Goal: Transaction & Acquisition: Purchase product/service

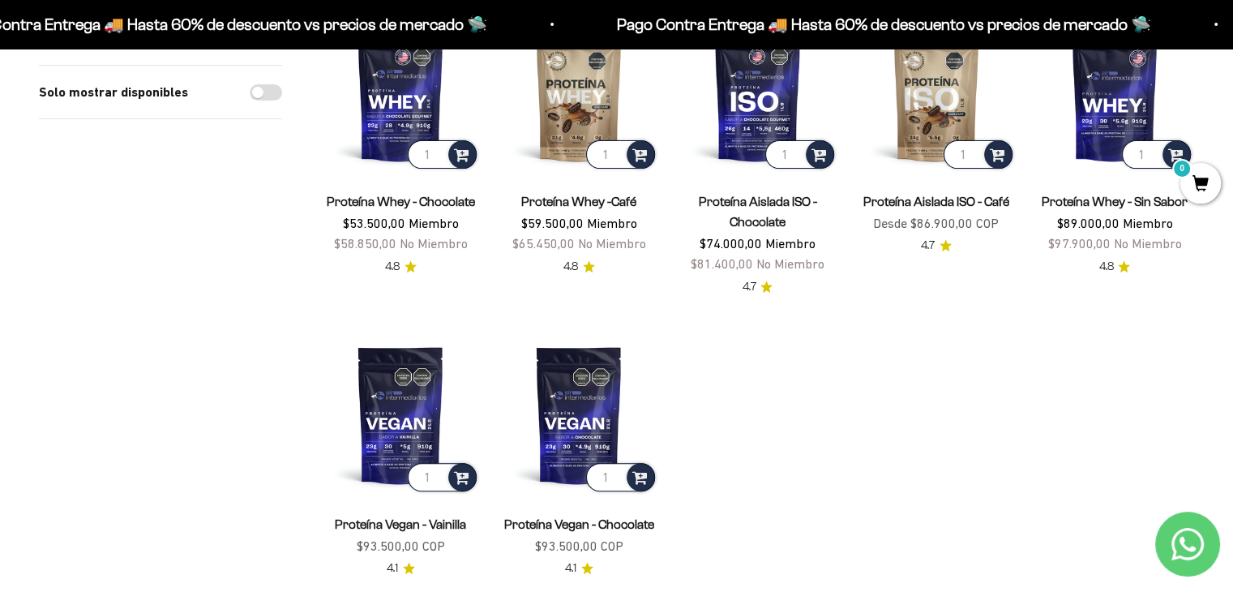
scroll to position [572, 0]
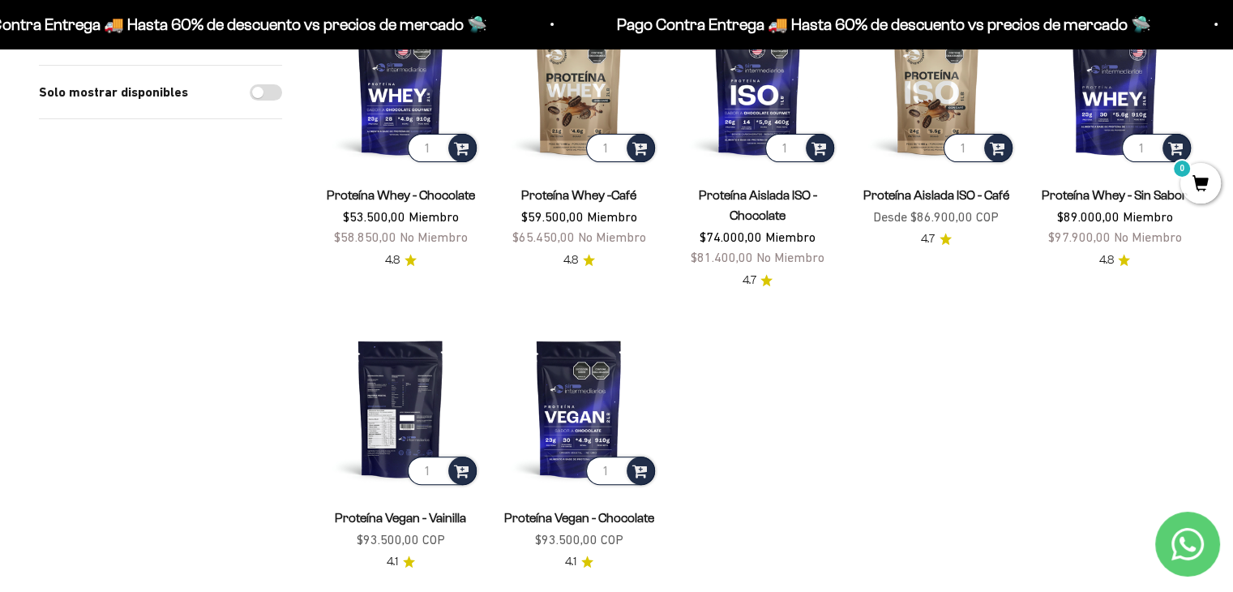
click at [402, 380] on img at bounding box center [400, 407] width 159 height 159
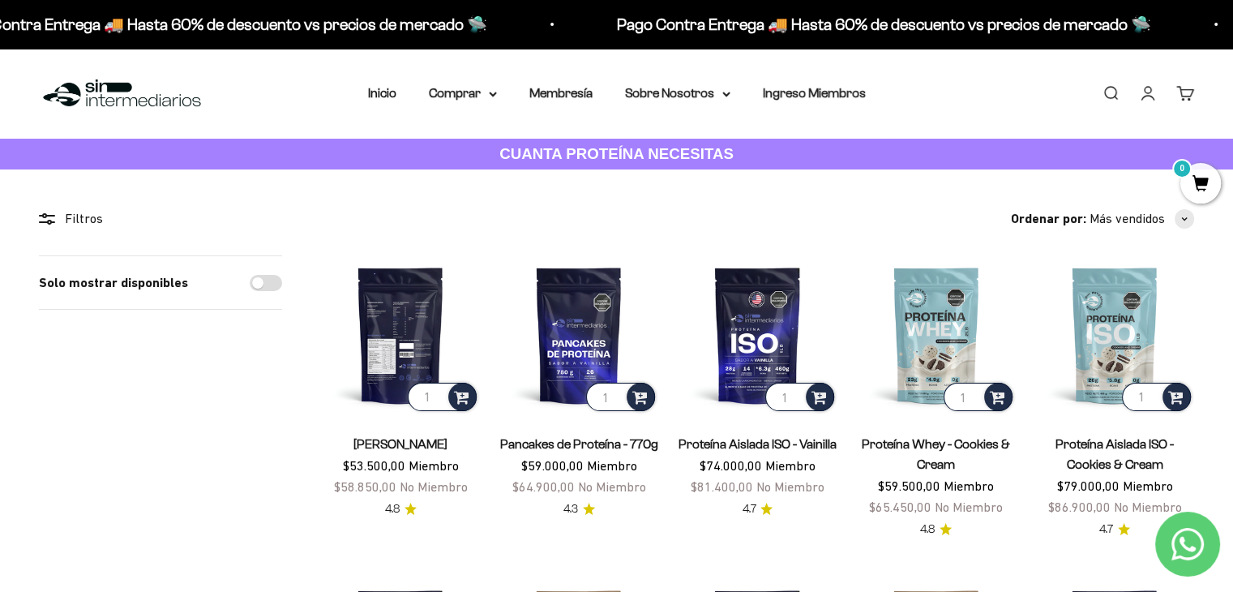
click at [386, 319] on img at bounding box center [400, 334] width 159 height 159
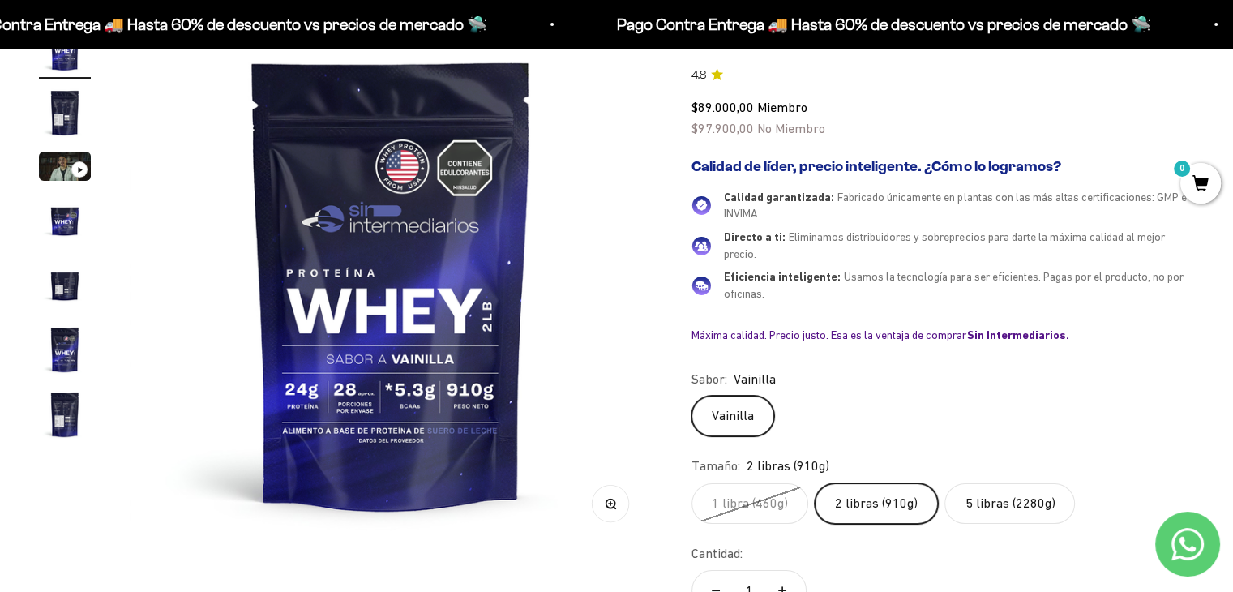
scroll to position [199, 0]
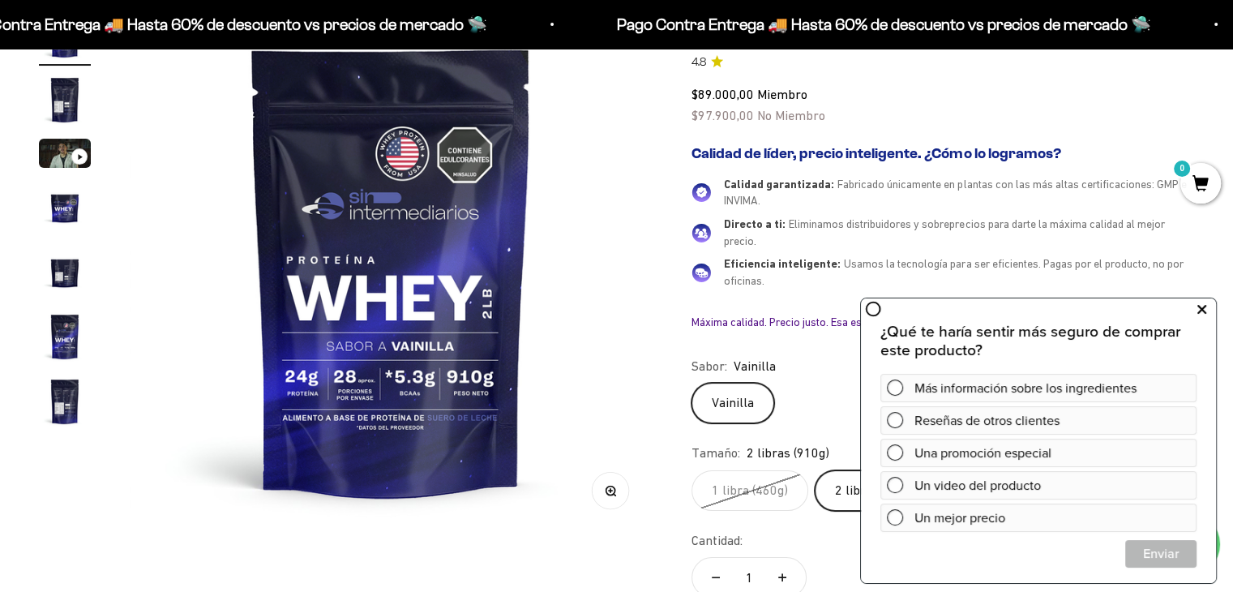
click at [1202, 310] on icon at bounding box center [1201, 309] width 9 height 21
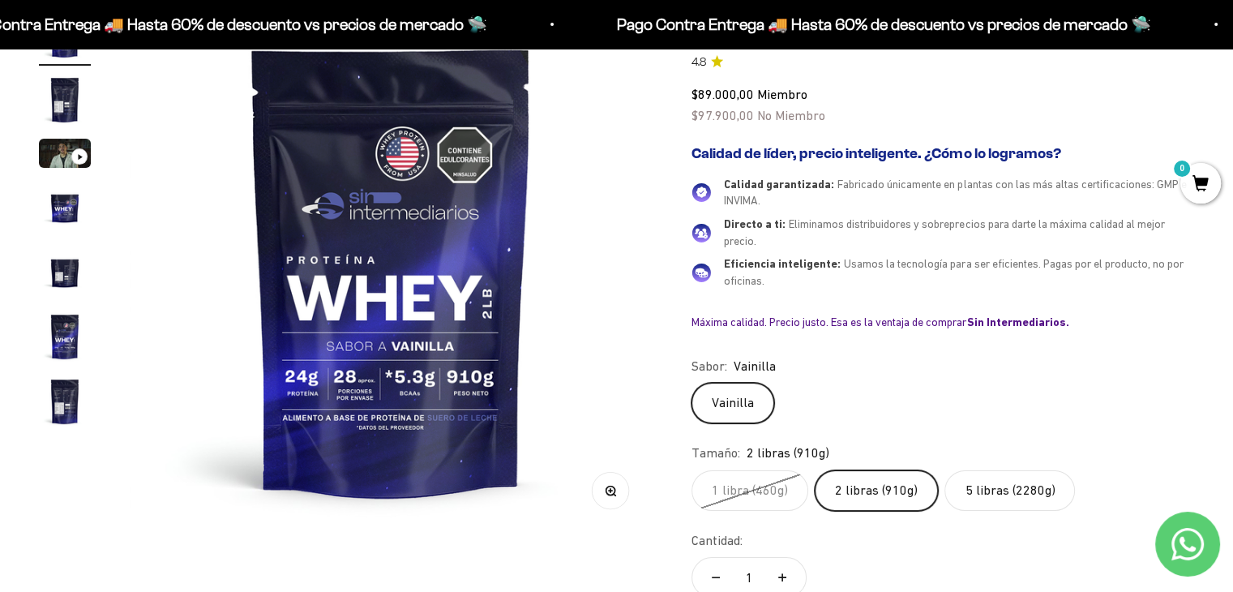
click at [1016, 499] on label "5 libras (2280g)" at bounding box center [1009, 490] width 131 height 41
click at [691, 470] on input "5 libras (2280g)" at bounding box center [691, 469] width 1 height 1
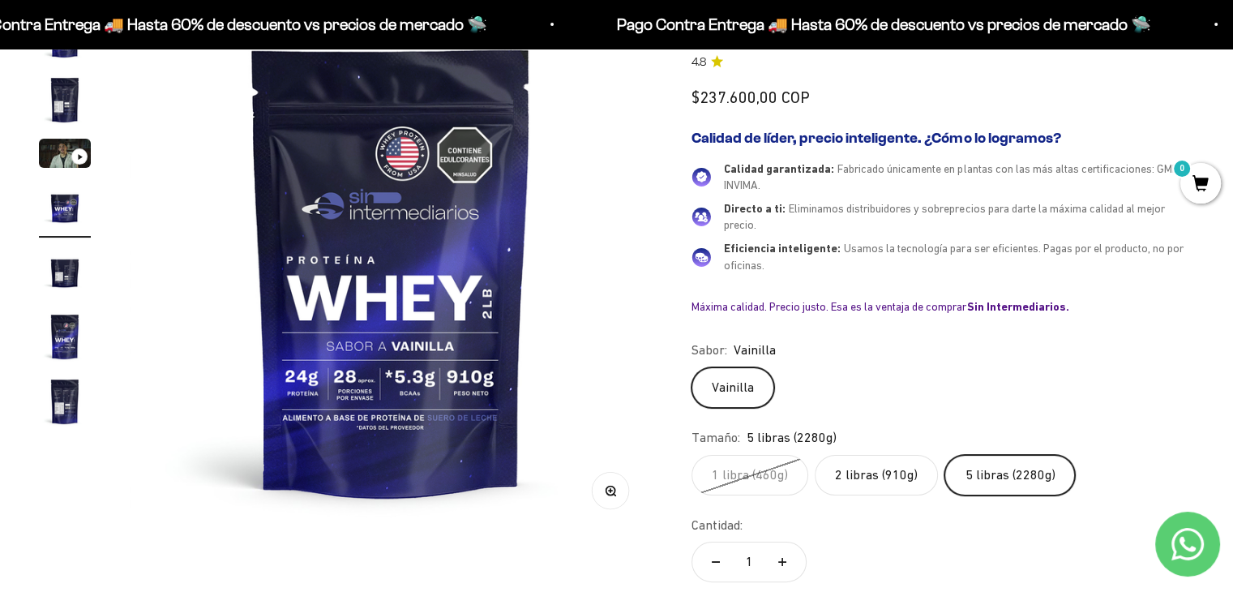
scroll to position [0, 1628]
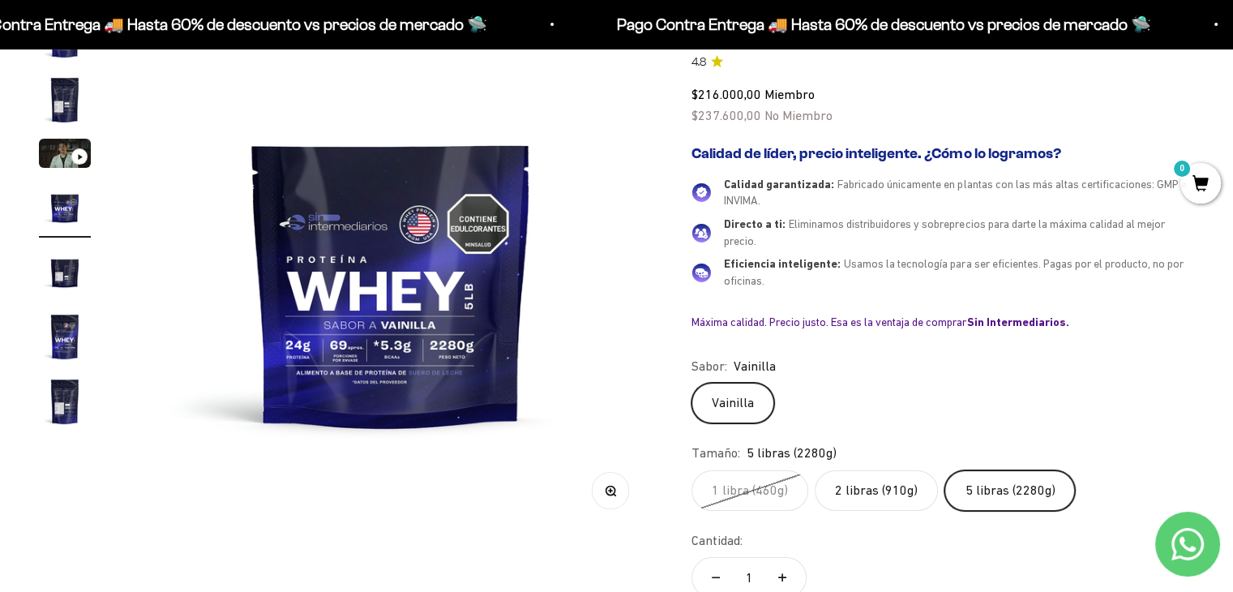
click at [897, 494] on label "2 libras (910g)" at bounding box center [876, 490] width 123 height 41
click at [691, 470] on input "2 libras (910g)" at bounding box center [691, 469] width 1 height 1
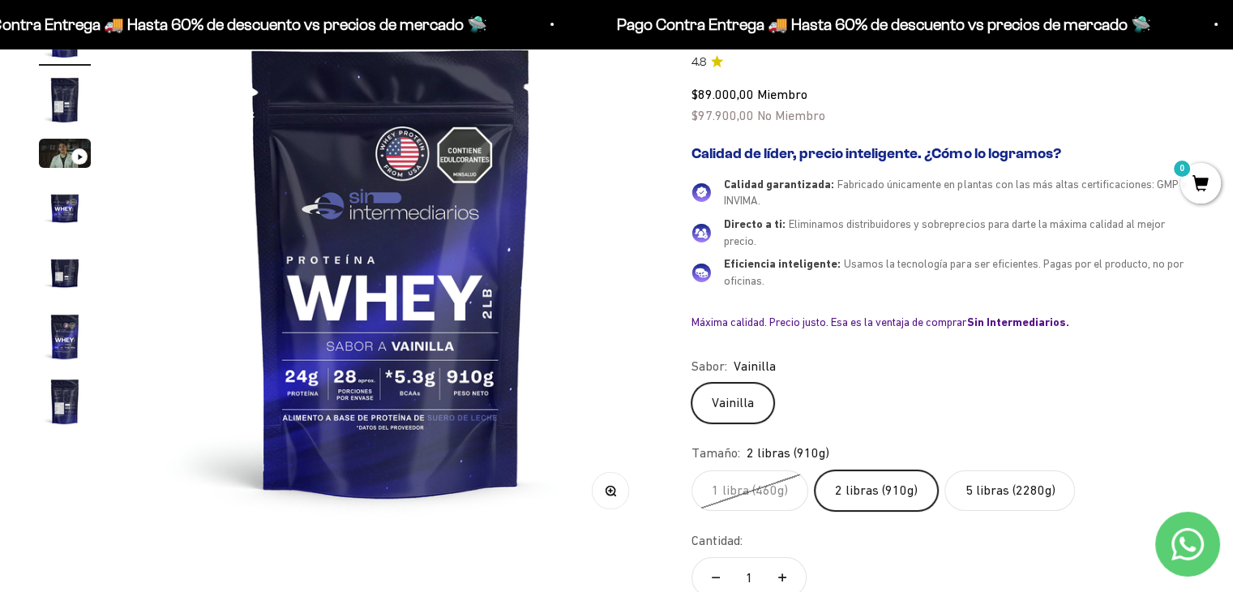
click at [978, 488] on label "5 libras (2280g)" at bounding box center [1009, 490] width 131 height 41
click at [691, 470] on input "5 libras (2280g)" at bounding box center [691, 469] width 1 height 1
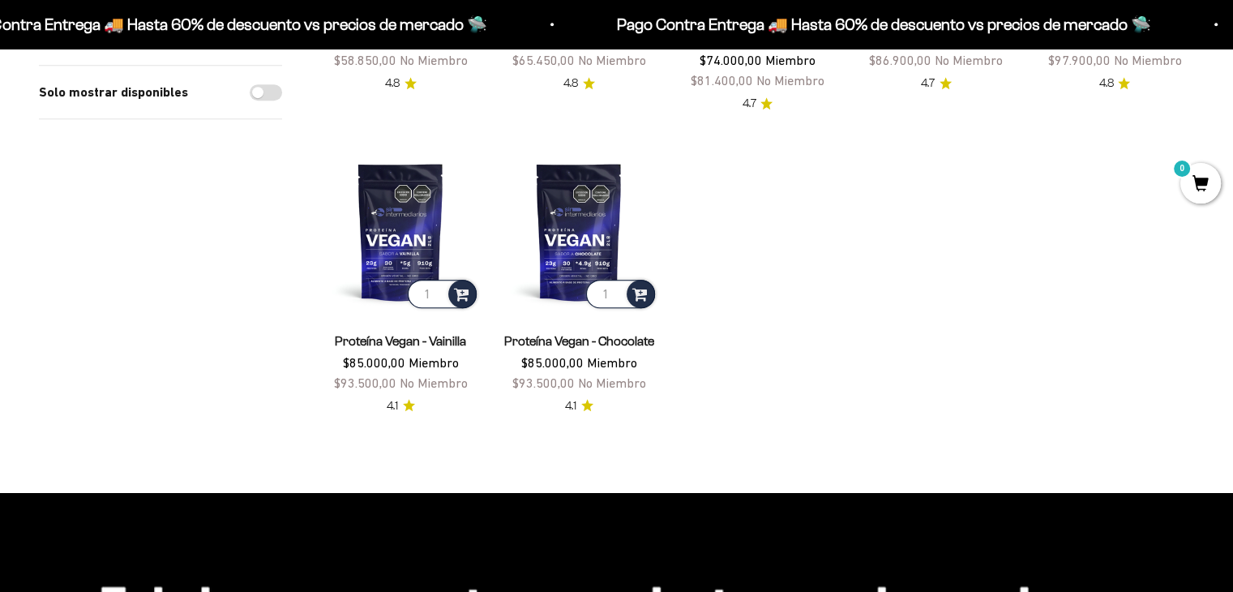
scroll to position [756, 0]
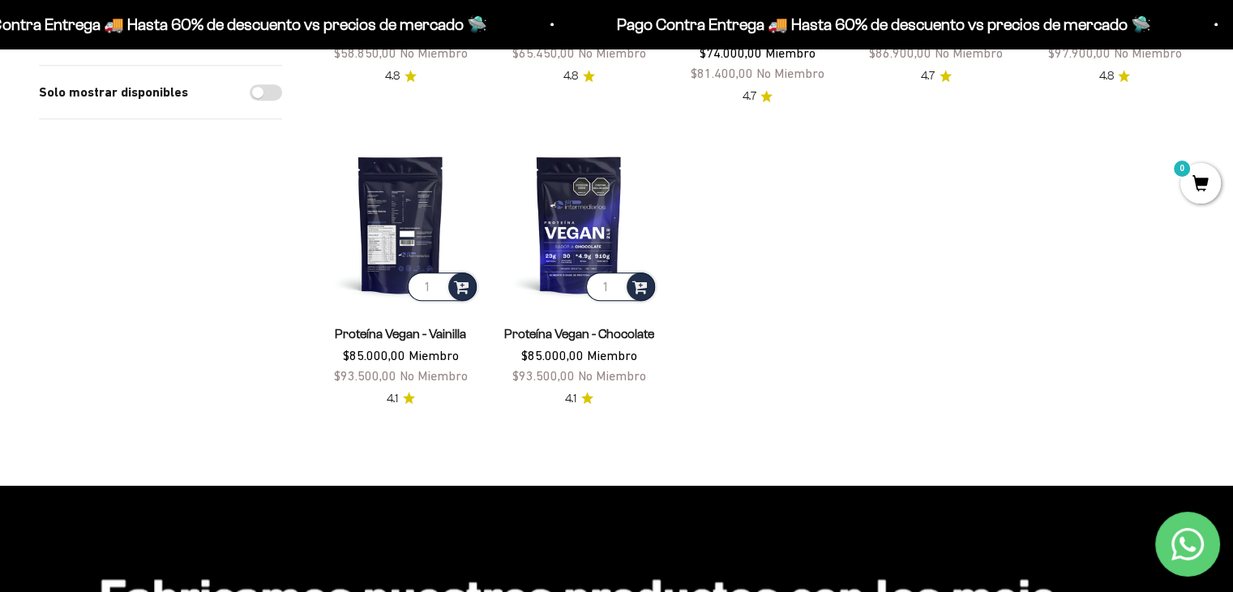
click at [399, 254] on img at bounding box center [400, 223] width 159 height 159
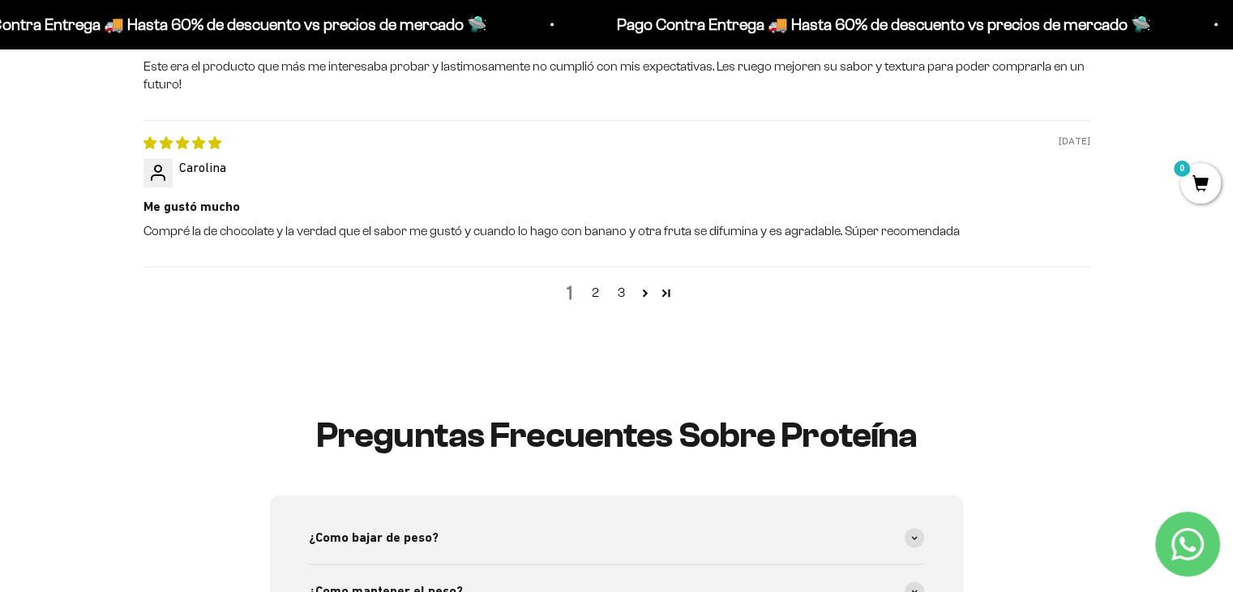
scroll to position [2218, 0]
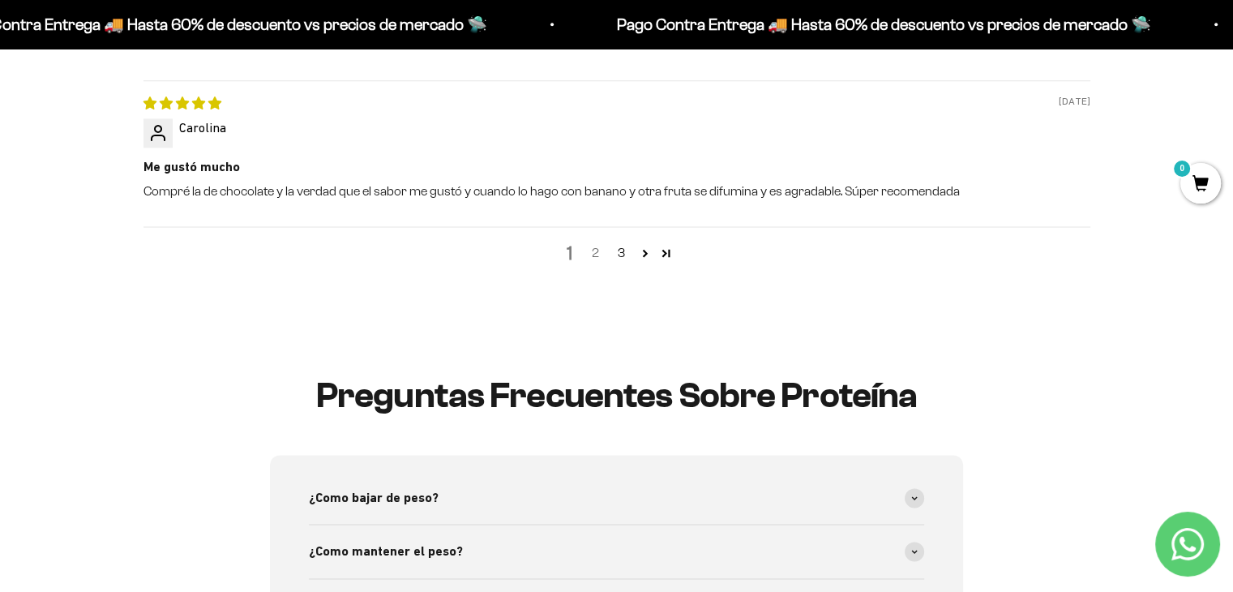
click at [596, 254] on link "2" at bounding box center [596, 252] width 26 height 19
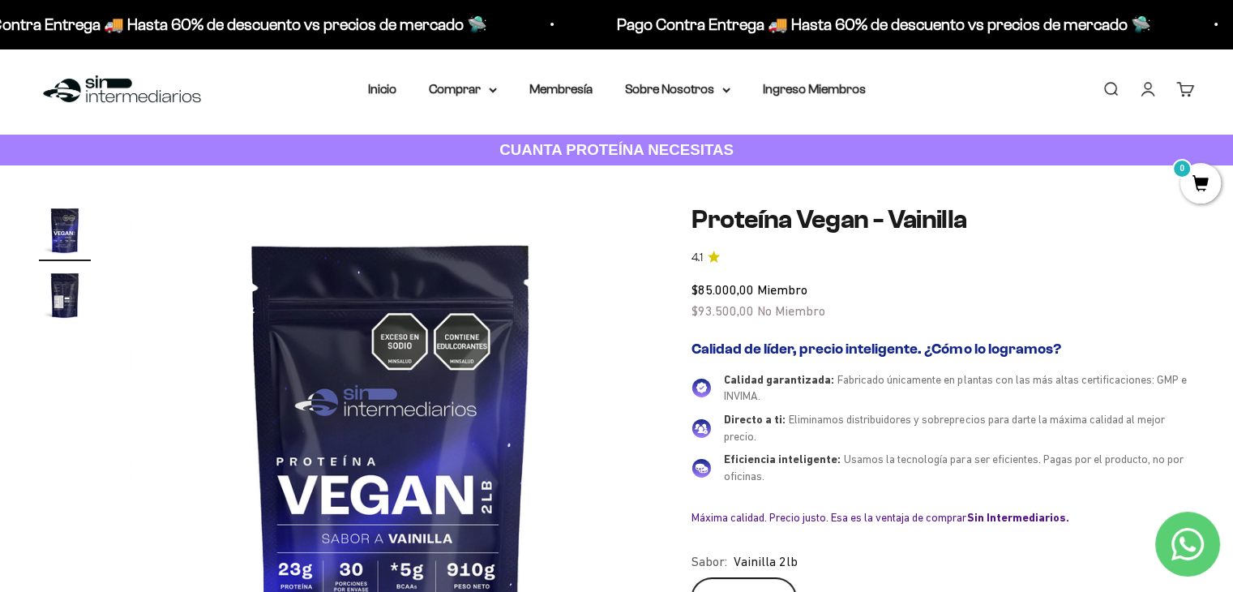
scroll to position [0, 0]
